Goal: Information Seeking & Learning: Find specific fact

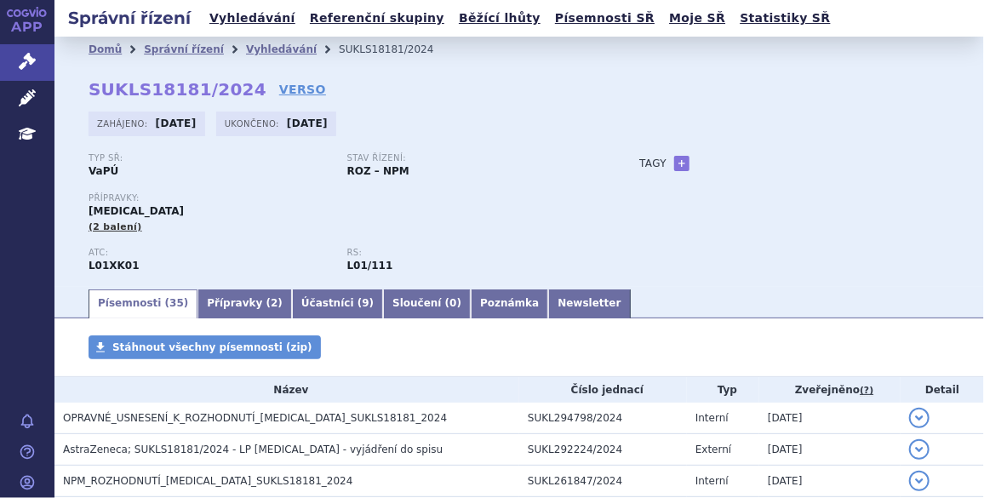
scroll to position [516, 0]
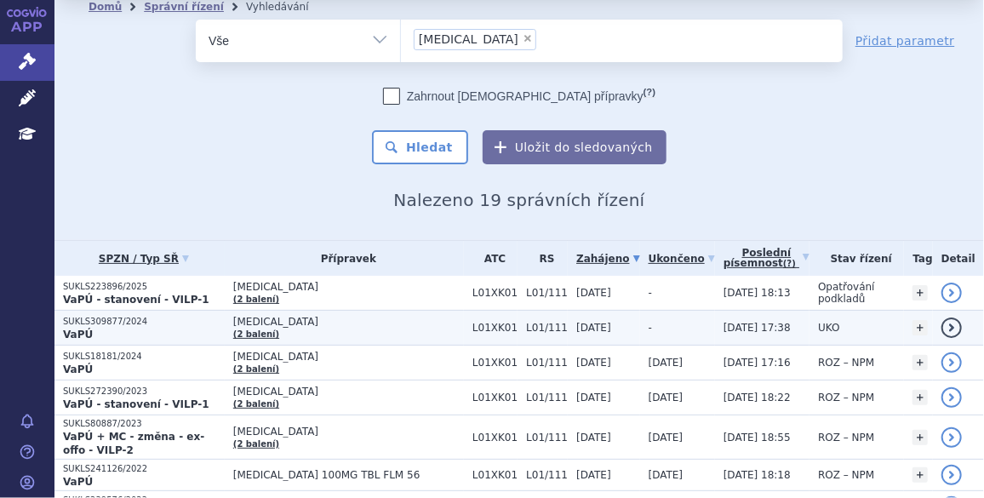
scroll to position [51, 0]
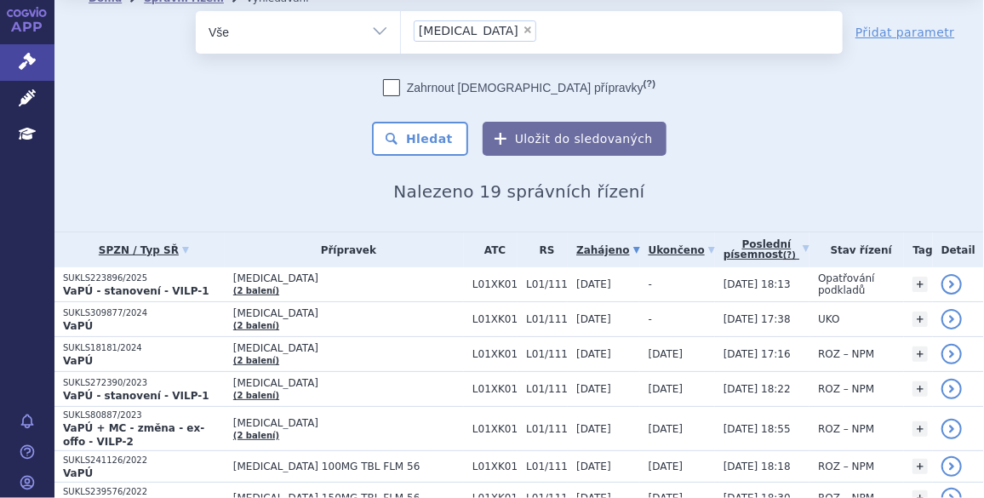
click at [522, 30] on span "×" at bounding box center [527, 30] width 10 height 10
click at [401, 30] on select "lynparza" at bounding box center [400, 31] width 1 height 43
select select
type input "Om"
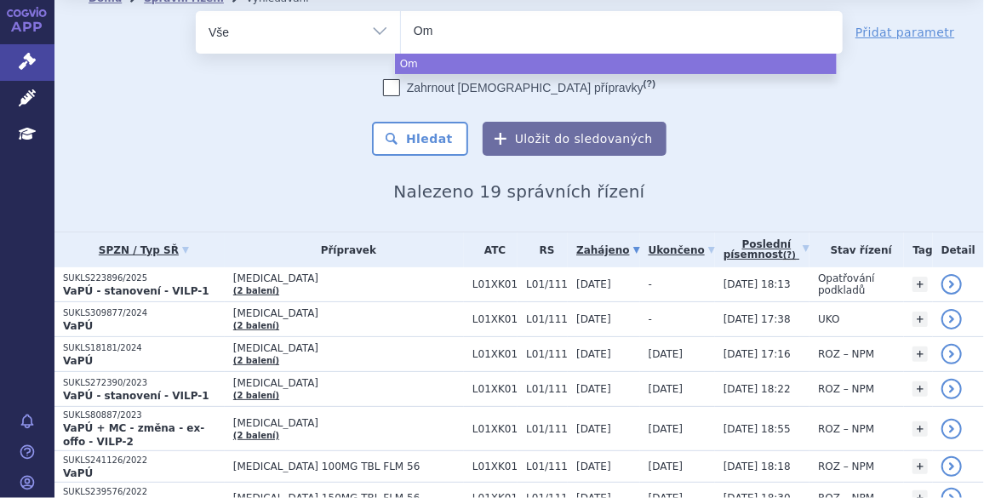
type input "Omj"
type input "Omjj"
type input "Omjjara"
select select "Omjjara"
click at [429, 134] on button "Hledat" at bounding box center [420, 139] width 96 height 34
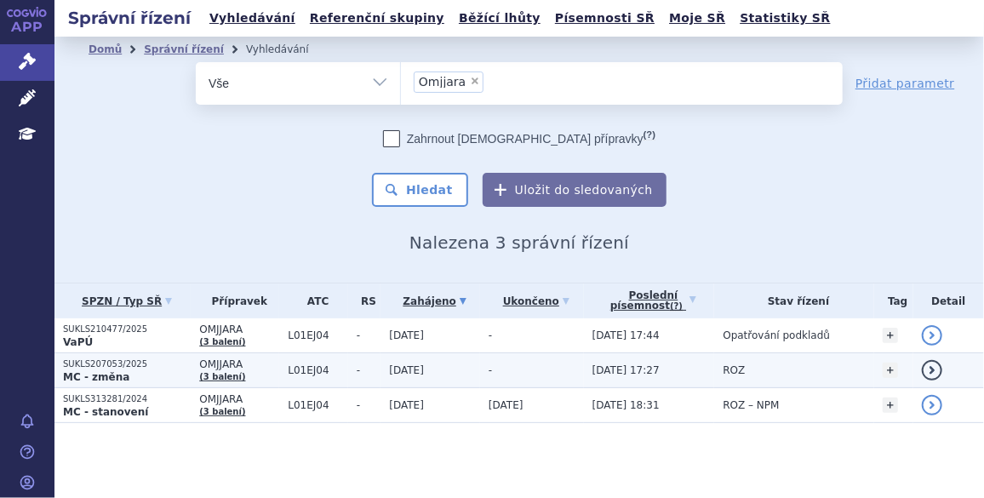
click at [113, 362] on p "SUKLS207053/2025" at bounding box center [127, 364] width 128 height 12
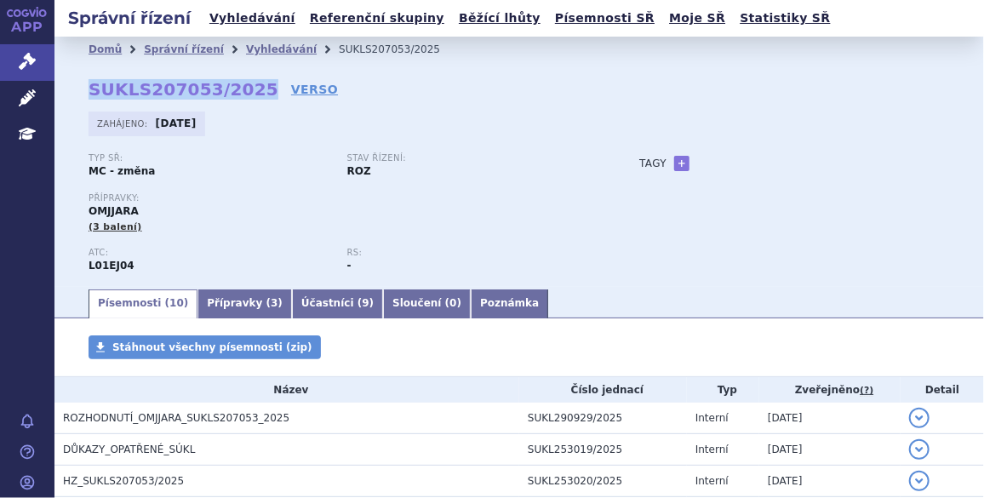
drag, startPoint x: 247, startPoint y: 89, endPoint x: 84, endPoint y: 93, distance: 162.5
click at [84, 93] on div "Domů Správní řízení Vyhledávání SUKLS207053/2025 SUKLS207053/2025 VERSO Zahájen…" at bounding box center [518, 174] width 929 height 225
copy strong "SUKLS207053/2025"
click at [291, 88] on link "VERSO" at bounding box center [314, 89] width 47 height 17
click at [258, 48] on link "Vyhledávání" at bounding box center [281, 49] width 71 height 12
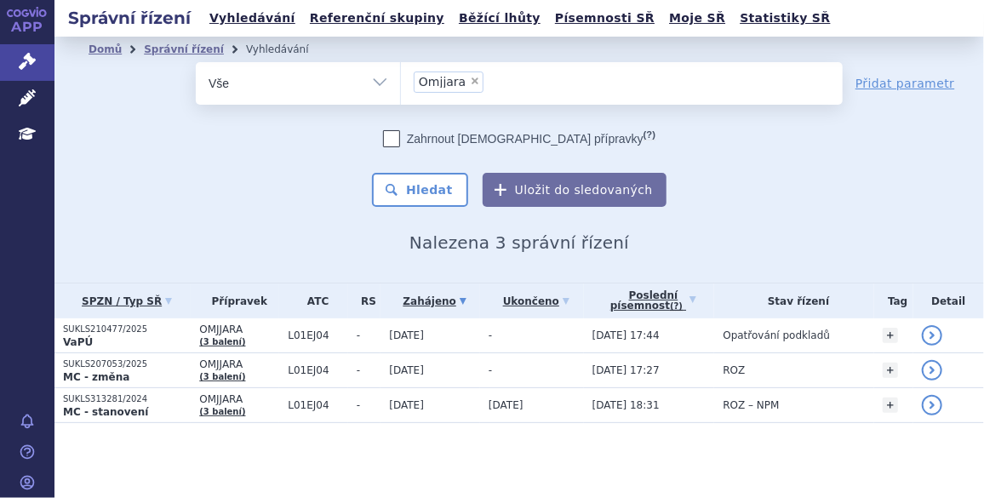
click at [470, 82] on span "×" at bounding box center [475, 81] width 10 height 10
click at [401, 82] on select "Omjjara" at bounding box center [400, 82] width 1 height 43
select select
type input "SUKLS44314/2022"
select select "SUKLS44314/2022"
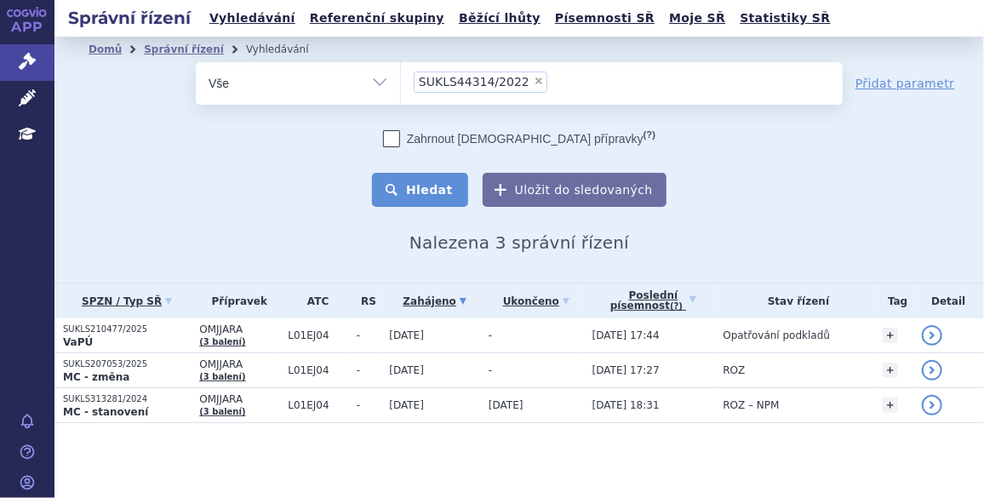
click at [442, 184] on button "Hledat" at bounding box center [420, 190] width 96 height 34
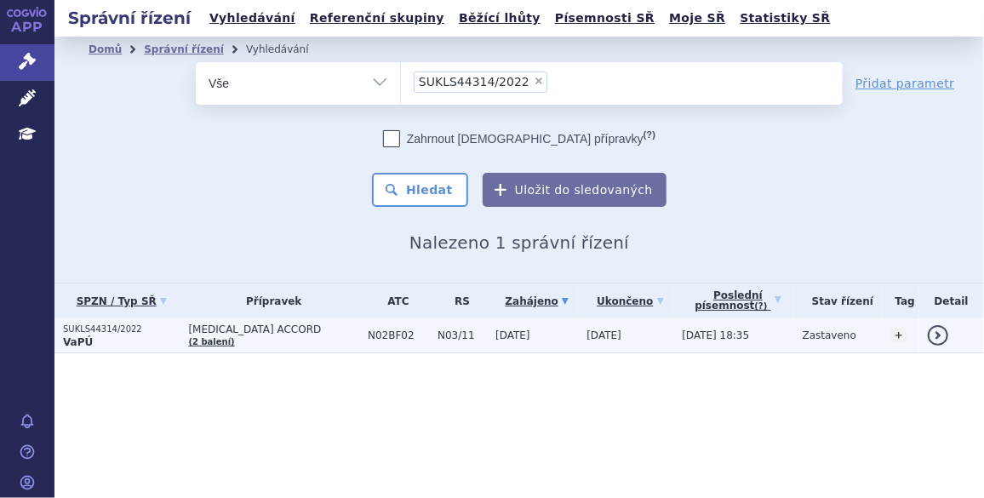
click at [109, 327] on p "SUKLS44314/2022" at bounding box center [121, 329] width 117 height 12
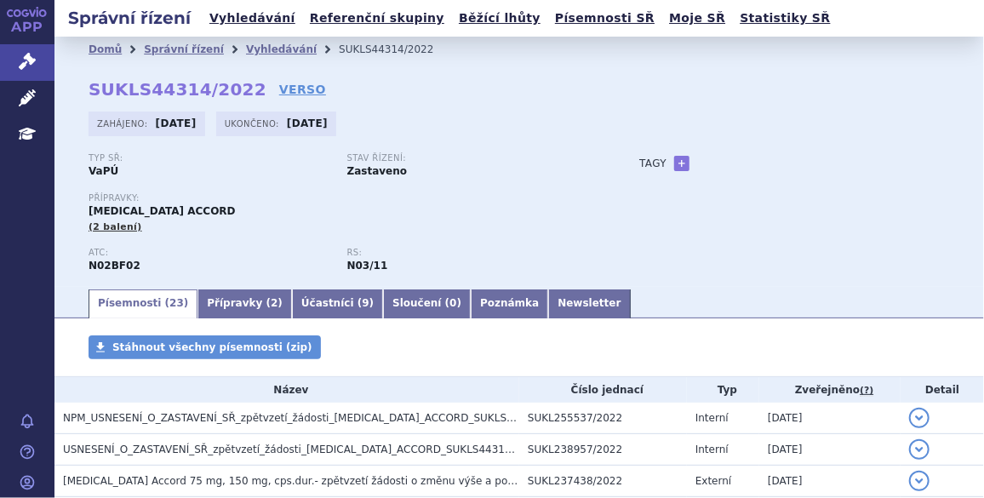
click at [666, 230] on div "Typ SŘ: VaPÚ Stav řízení: Zastaveno Přípravky: [MEDICAL_DATA] ACCORD (2 balení)…" at bounding box center [518, 220] width 861 height 134
